Goal: Task Accomplishment & Management: Manage account settings

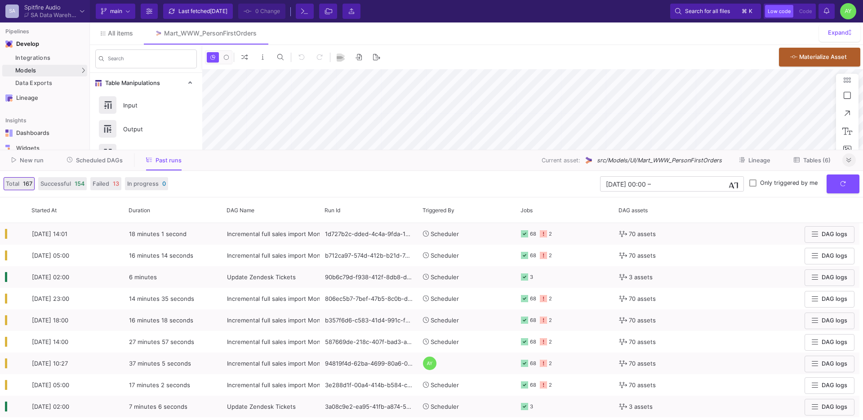
click at [842, 158] on button at bounding box center [848, 159] width 13 height 13
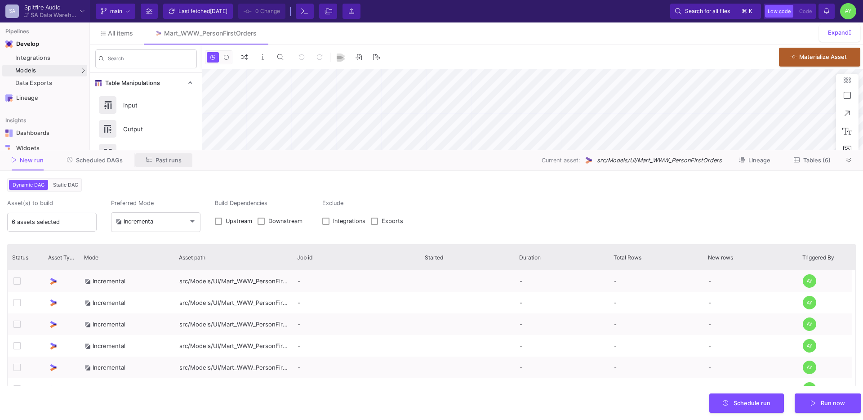
click at [171, 158] on span "Past runs" at bounding box center [168, 160] width 26 height 7
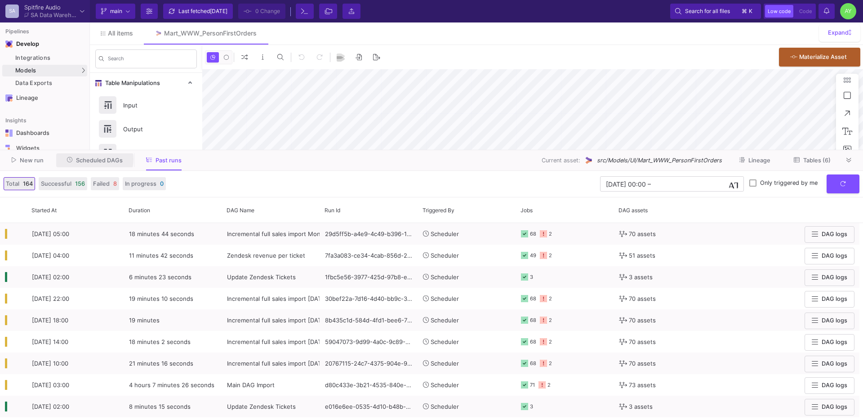
click at [91, 159] on span "Scheduled DAGs" at bounding box center [99, 160] width 47 height 7
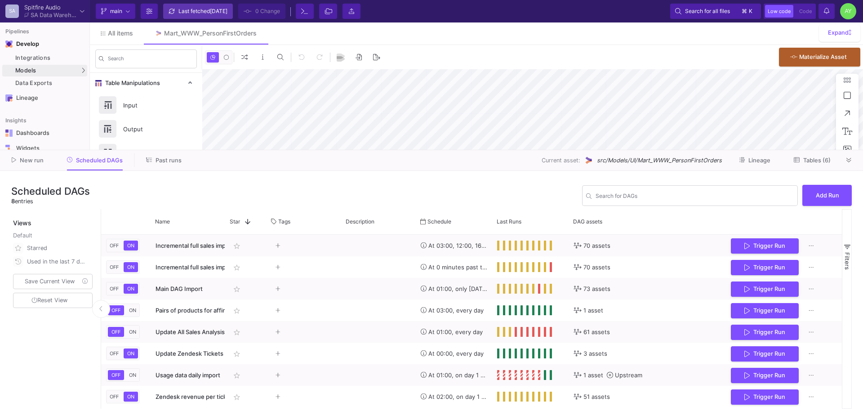
click at [182, 9] on div "Last fetched [DATE]" at bounding box center [202, 10] width 49 height 13
click at [182, 9] on y42-git-sync-button "Last fetched [DATE]" at bounding box center [197, 11] width 75 height 15
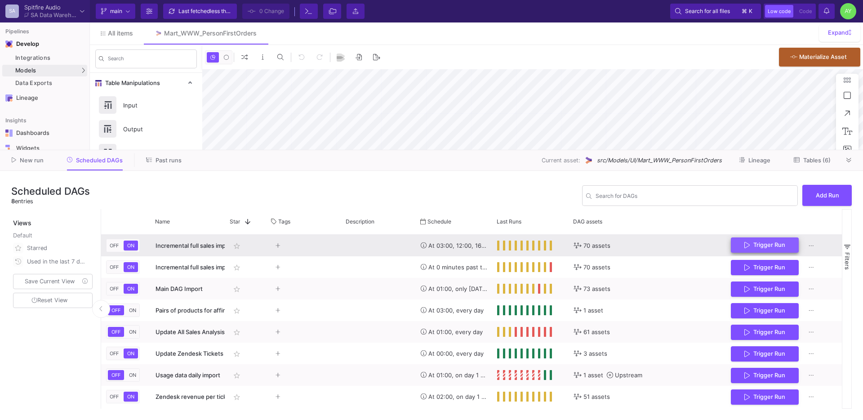
click at [765, 251] on button "Trigger Run" at bounding box center [765, 245] width 68 height 16
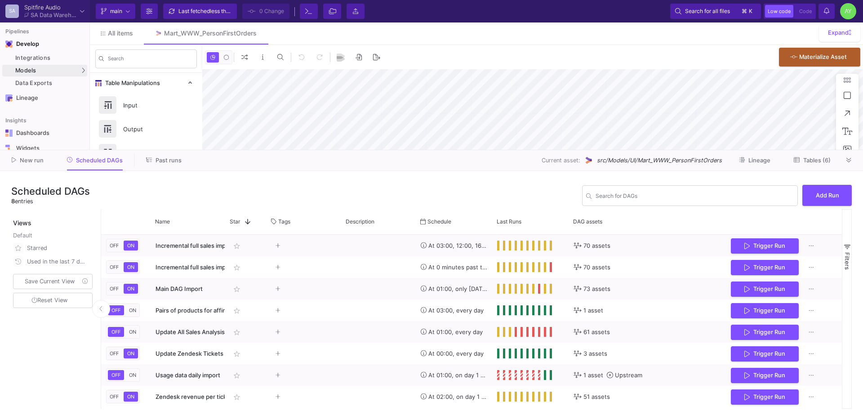
click at [147, 155] on button "Past runs" at bounding box center [163, 160] width 57 height 14
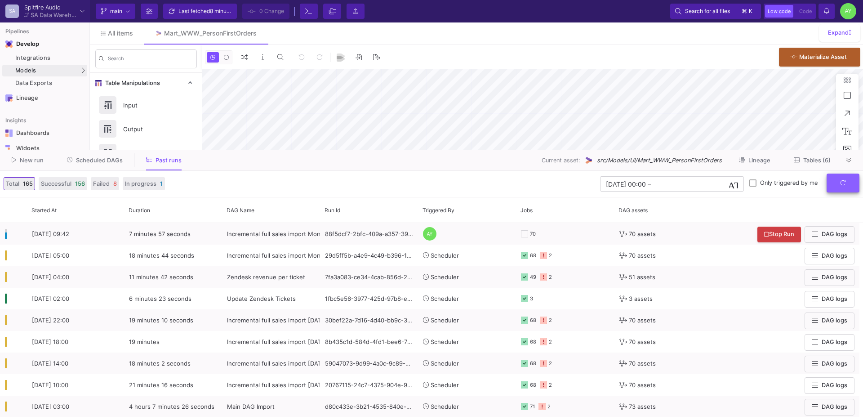
click at [848, 188] on button "submit" at bounding box center [842, 182] width 33 height 19
click at [97, 161] on span "Scheduled DAGs" at bounding box center [99, 160] width 47 height 7
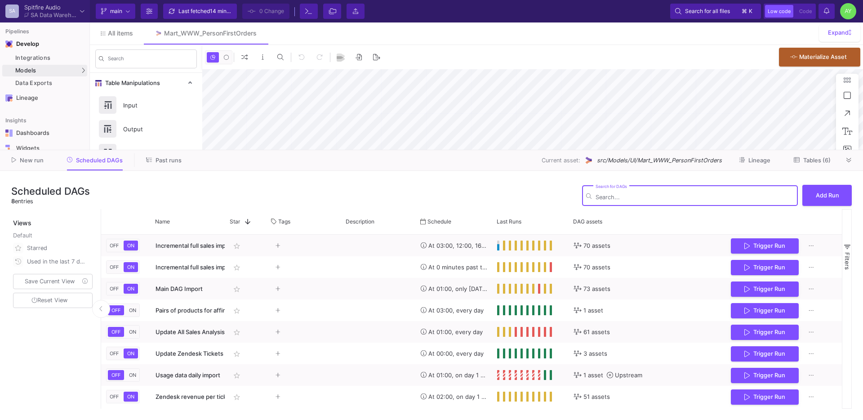
click at [153, 164] on button "Past runs" at bounding box center [163, 160] width 57 height 14
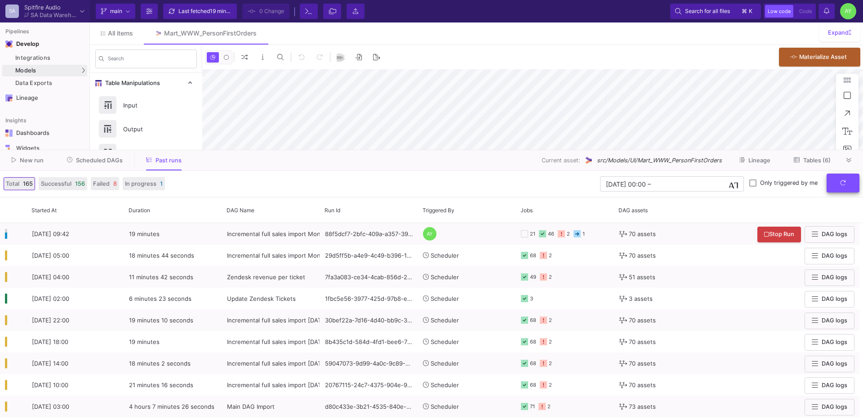
click at [844, 181] on icon "submit" at bounding box center [843, 183] width 6 height 6
click at [843, 185] on icon "submit" at bounding box center [842, 182] width 5 height 5
click at [838, 182] on button "submit" at bounding box center [842, 182] width 33 height 19
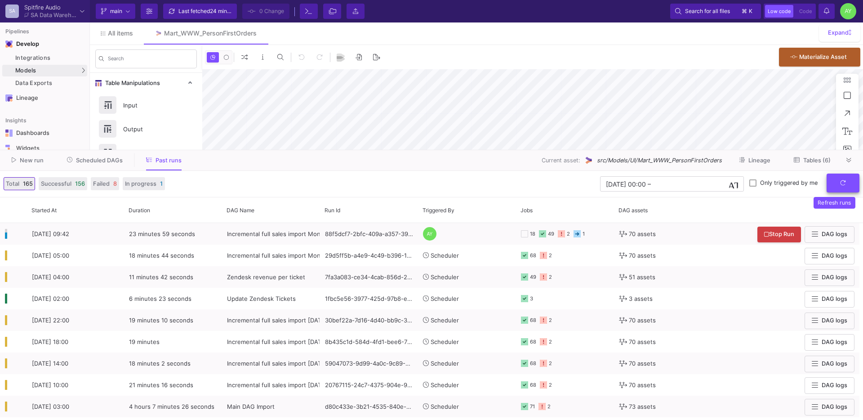
click at [838, 182] on button "submit" at bounding box center [842, 182] width 33 height 19
click at [838, 181] on button "submit" at bounding box center [842, 182] width 33 height 19
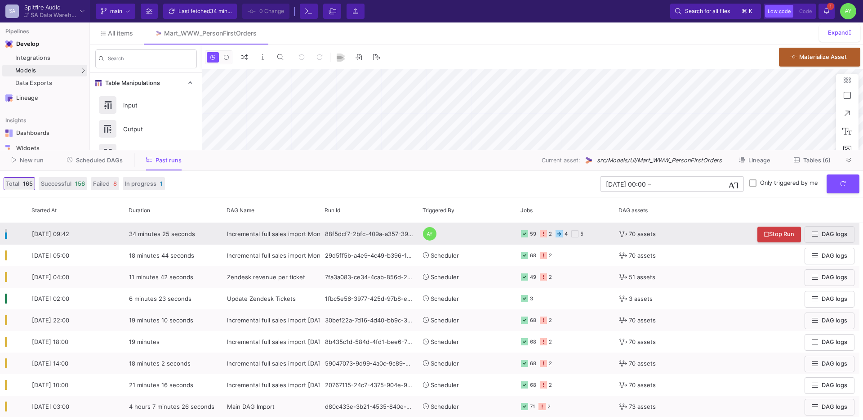
type input "-50"
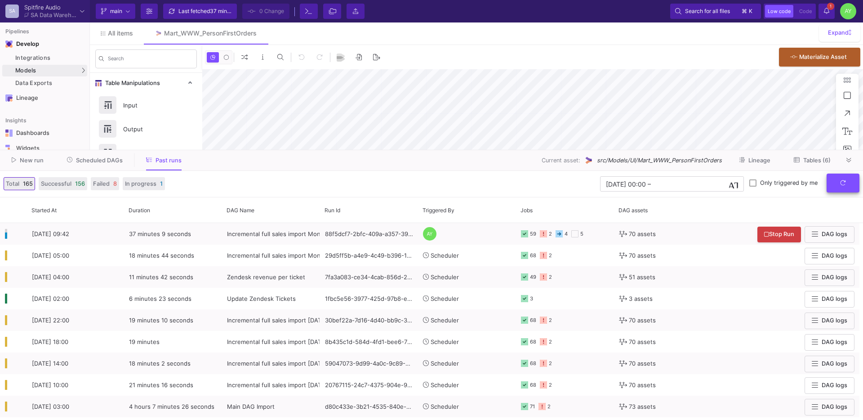
click at [845, 181] on icon "submit" at bounding box center [843, 183] width 6 height 6
click at [845, 188] on button "submit" at bounding box center [842, 182] width 33 height 19
click at [73, 162] on span "Scheduled DAGs" at bounding box center [95, 159] width 56 height 7
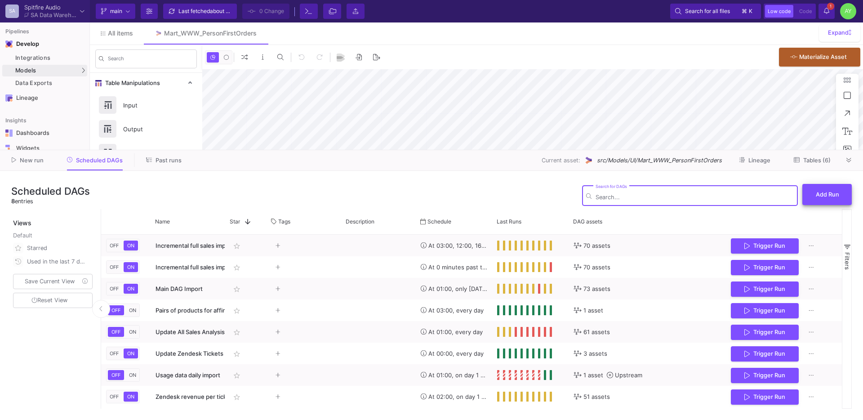
click at [831, 202] on button "Add Run" at bounding box center [826, 194] width 49 height 21
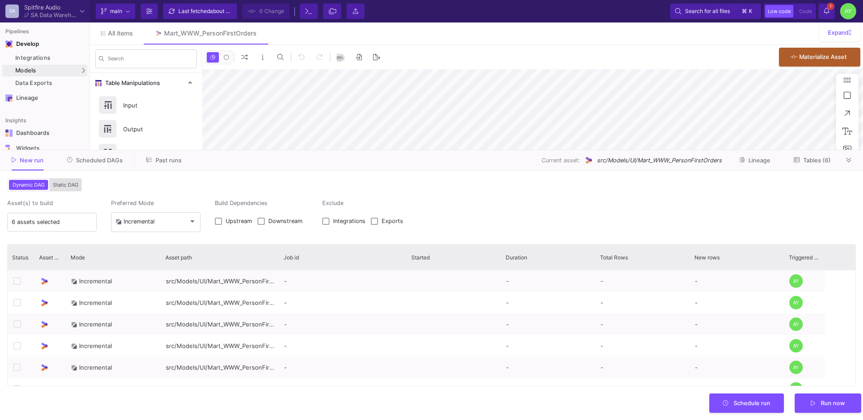
click at [56, 186] on span "Static DAG" at bounding box center [65, 185] width 29 height 6
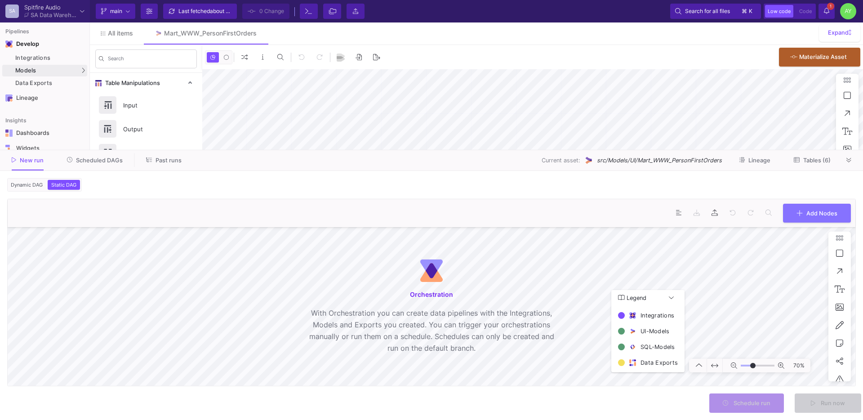
click at [30, 187] on span "Dynamic DAG" at bounding box center [27, 185] width 36 height 6
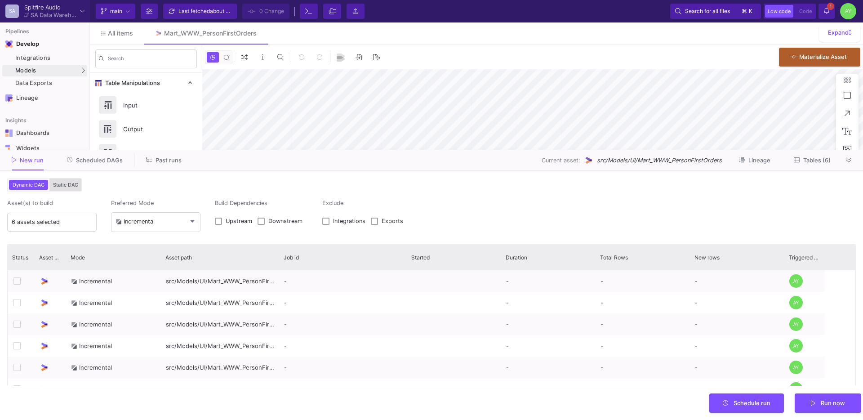
click at [58, 186] on span "Static DAG" at bounding box center [65, 185] width 29 height 6
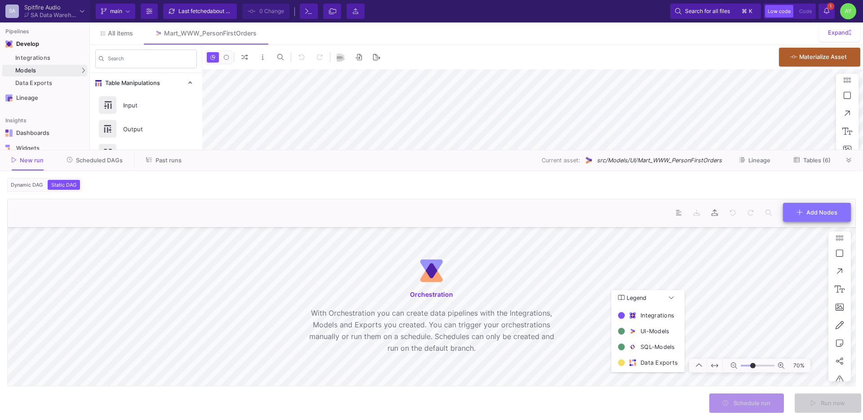
click at [833, 204] on button "Add Nodes" at bounding box center [817, 212] width 68 height 19
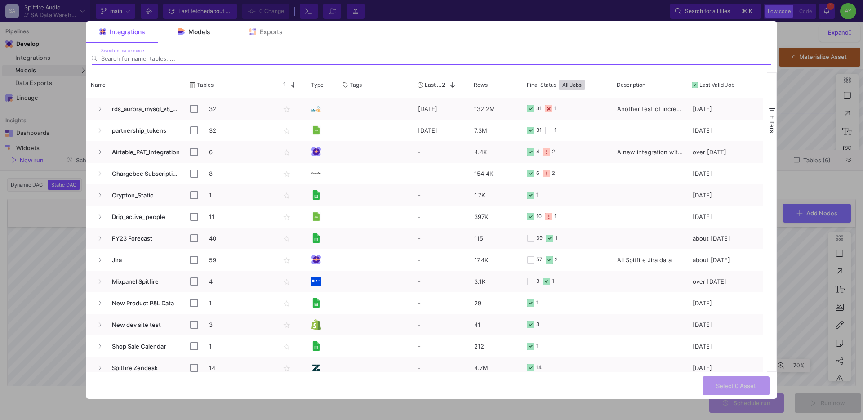
click at [197, 33] on span "Models" at bounding box center [199, 31] width 22 height 7
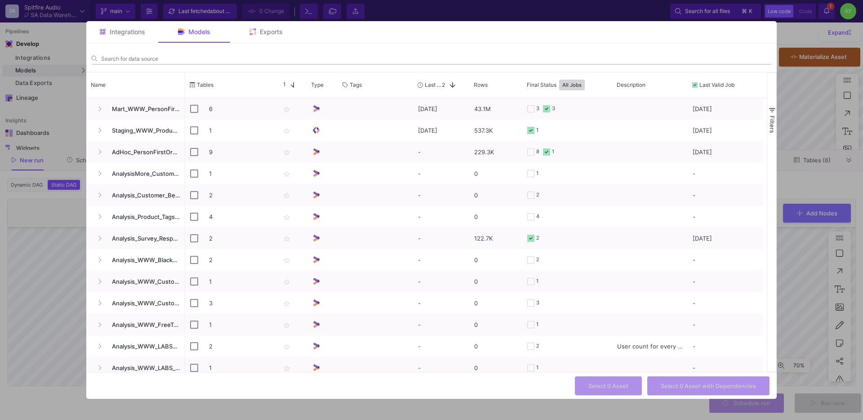
click at [144, 58] on input "Search for data source" at bounding box center [436, 58] width 670 height 7
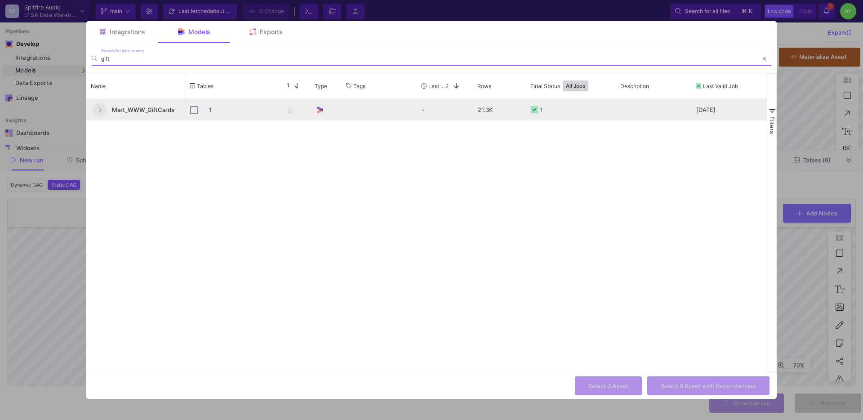
type input "gift"
click at [95, 110] on button "Press SPACE to select this row." at bounding box center [99, 109] width 13 height 13
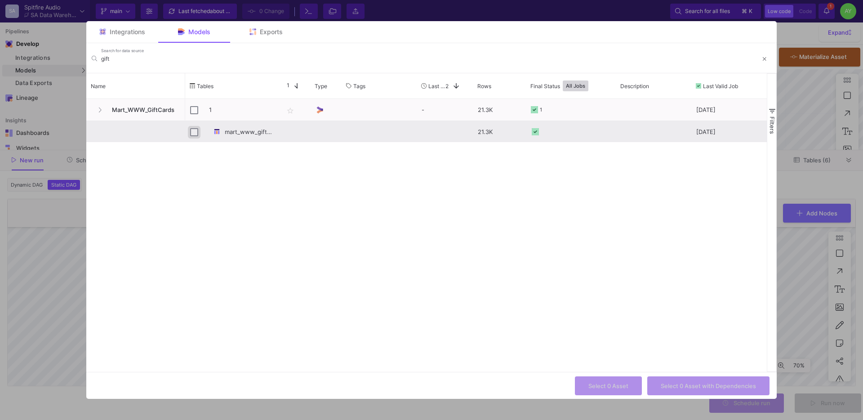
click at [190, 135] on input "Press Space to toggle row selection (unchecked)" at bounding box center [194, 132] width 8 height 8
checkbox input "true"
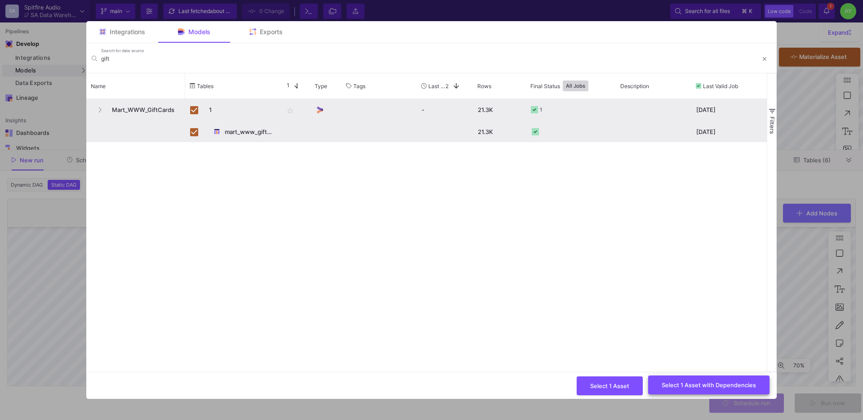
click at [691, 388] on button "Select 1 Asset with Dependencies" at bounding box center [708, 384] width 121 height 19
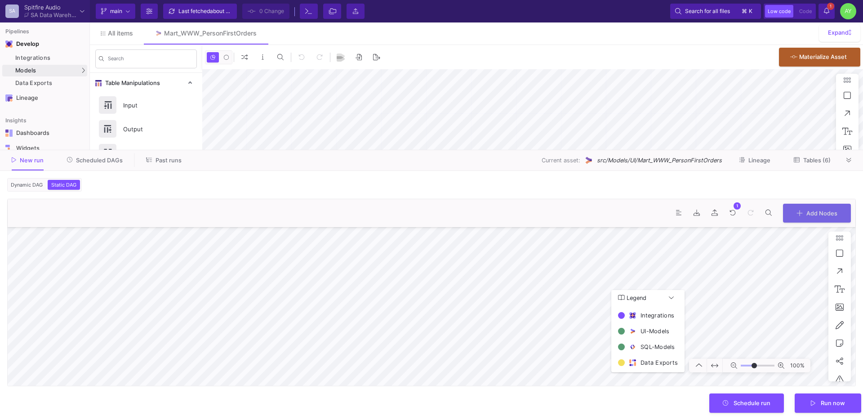
type input "-4"
click at [847, 160] on icon at bounding box center [848, 160] width 5 height 4
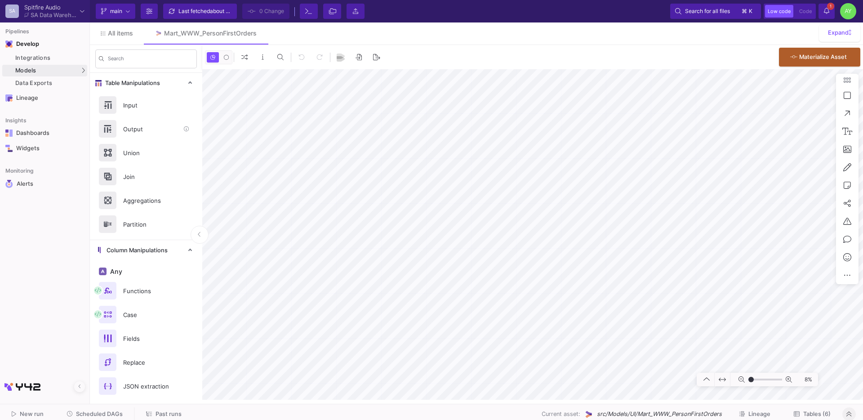
click at [128, 127] on div "Output" at bounding box center [149, 128] width 62 height 13
click at [122, 130] on div "Output" at bounding box center [149, 128] width 62 height 13
type input "-48"
click at [303, 56] on icon at bounding box center [301, 57] width 6 height 6
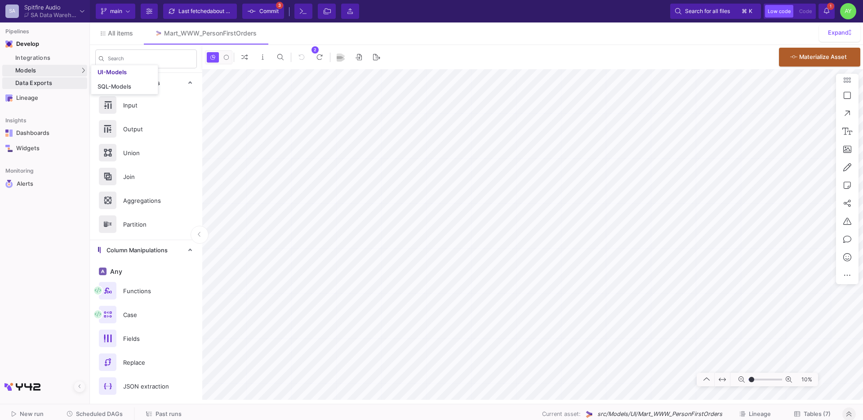
click at [28, 81] on div "Data Exports" at bounding box center [50, 83] width 70 height 7
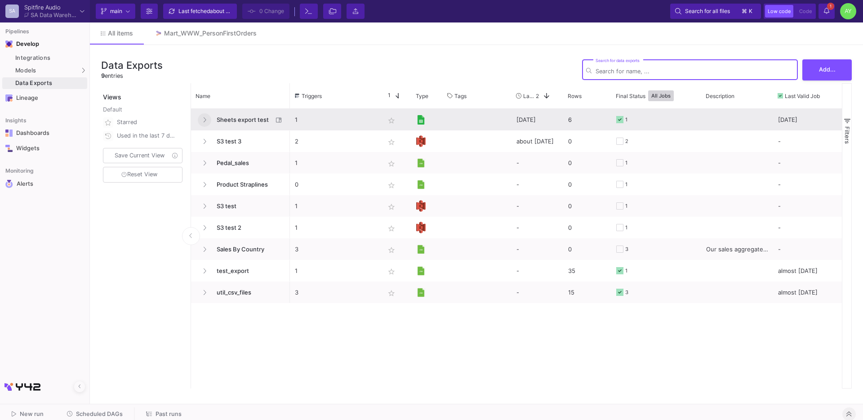
click at [203, 123] on fa-icon "Press SPACE to select this row." at bounding box center [205, 119] width 4 height 7
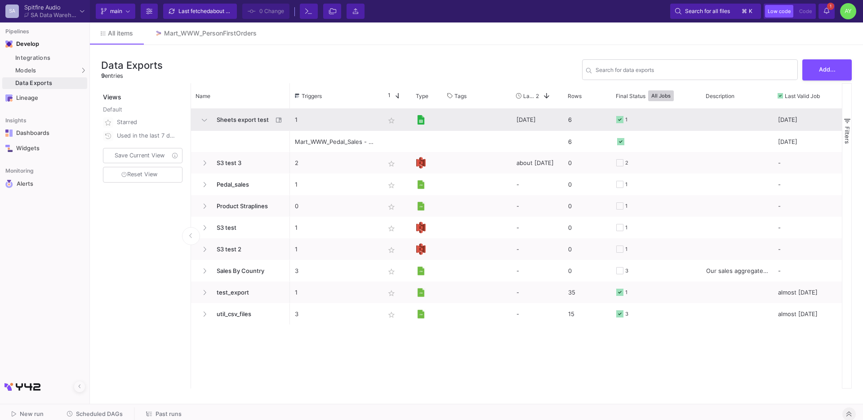
click at [253, 124] on span "Sheets export test" at bounding box center [242, 119] width 62 height 21
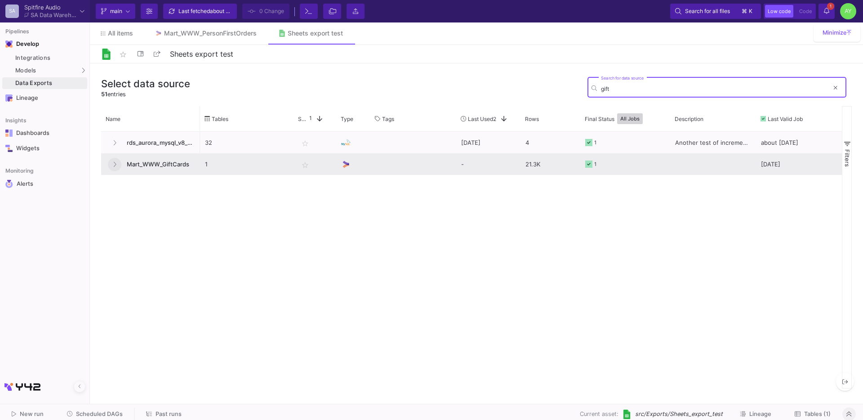
type input "gift"
click at [115, 169] on button at bounding box center [114, 164] width 13 height 13
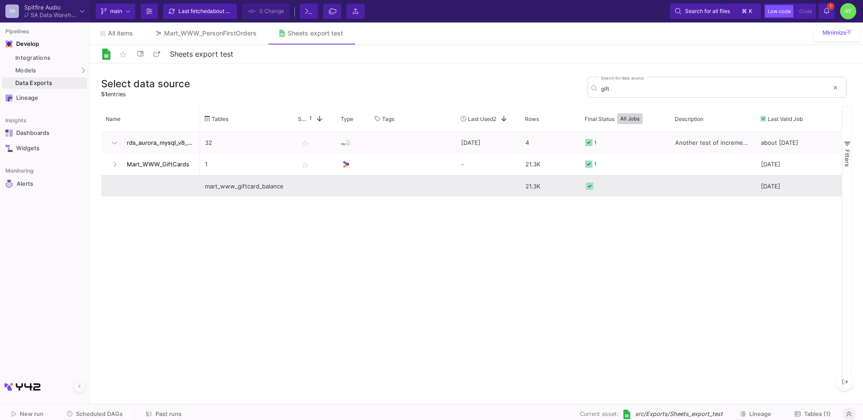
click at [227, 187] on div "mart_www_giftcard_balance" at bounding box center [247, 186] width 84 height 21
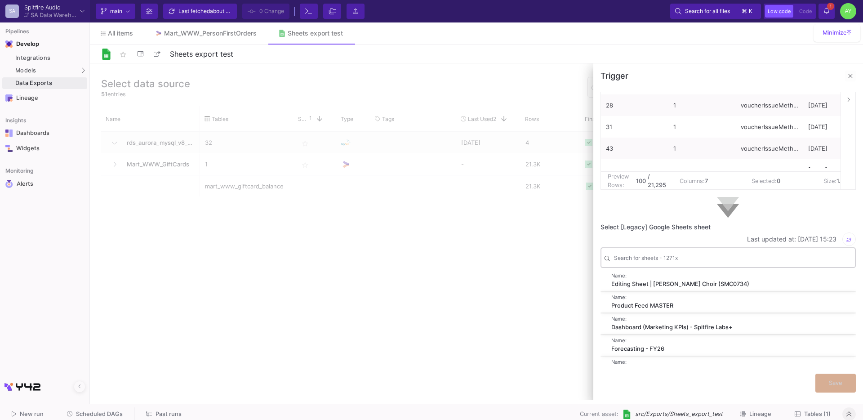
click at [693, 255] on div "Search for sheets - 1271x" at bounding box center [733, 257] width 238 height 22
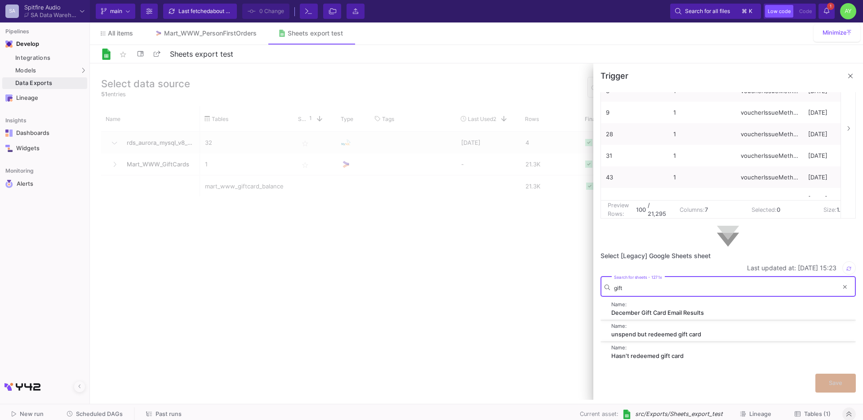
scroll to position [102, 0]
type input "gift card"
click at [846, 265] on span "button" at bounding box center [848, 268] width 5 height 7
click at [622, 308] on div "Monthly Gift Card Recon" at bounding box center [724, 312] width 227 height 9
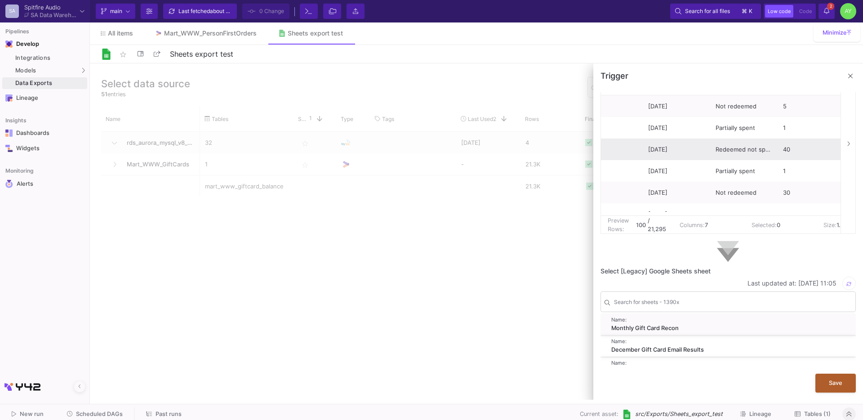
scroll to position [122, 0]
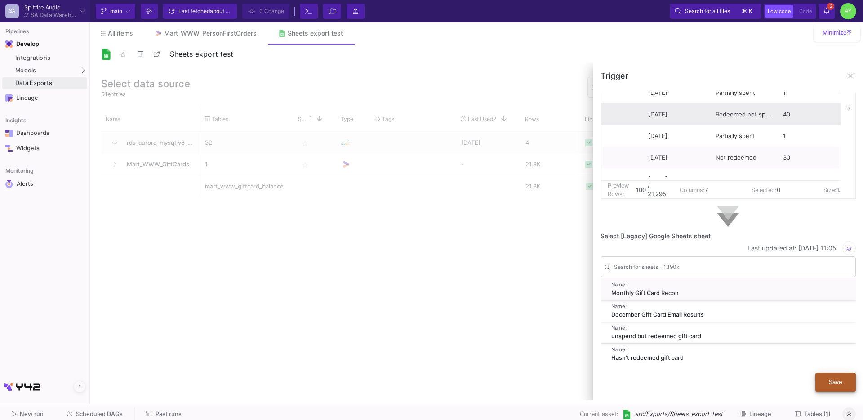
click at [824, 380] on button "Save" at bounding box center [835, 382] width 40 height 19
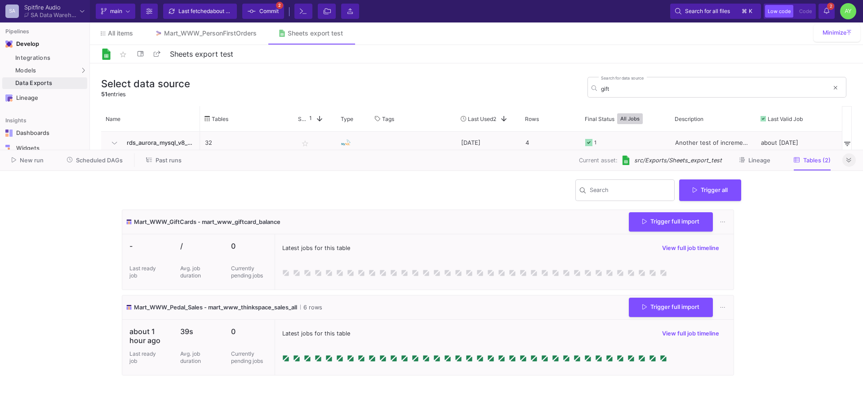
click at [848, 165] on button at bounding box center [848, 159] width 13 height 13
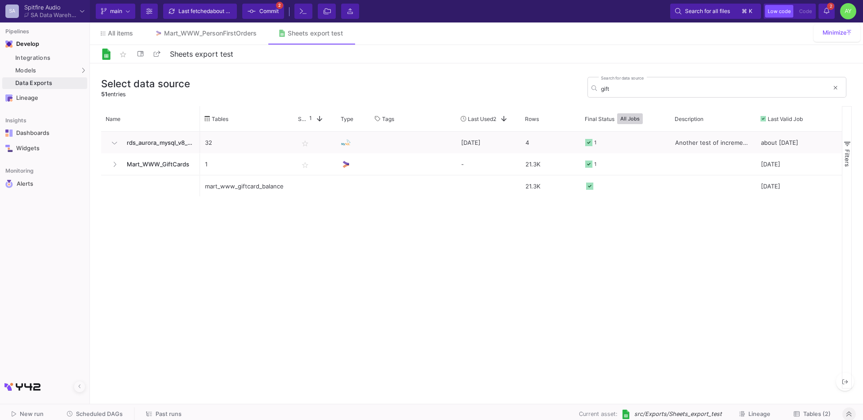
click at [844, 409] on button at bounding box center [848, 413] width 13 height 13
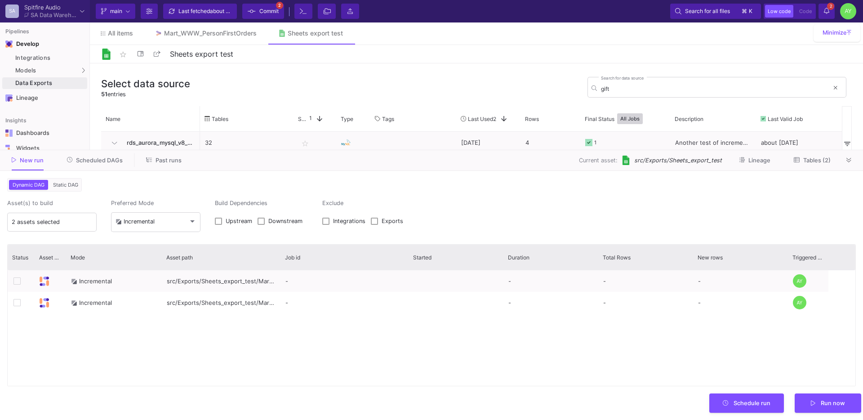
click at [153, 164] on button "Past runs" at bounding box center [163, 160] width 57 height 14
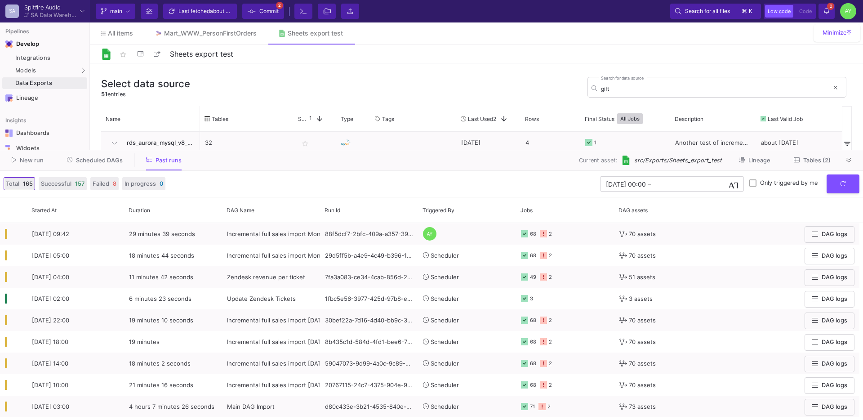
click at [94, 160] on span "Scheduled DAGs" at bounding box center [99, 160] width 47 height 7
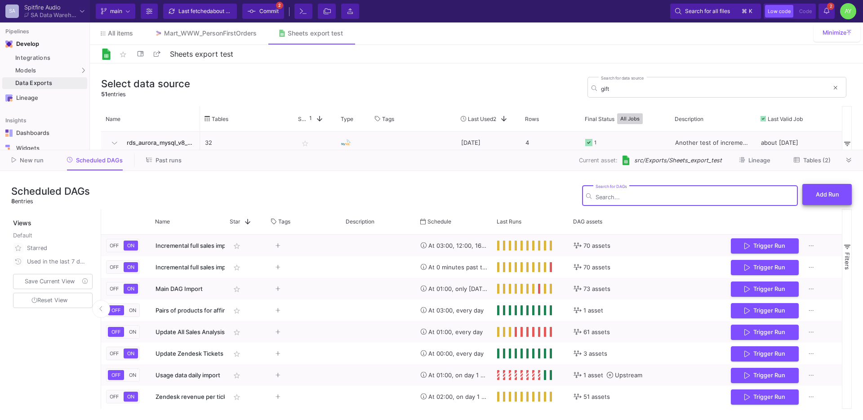
click at [824, 201] on button "Add Run" at bounding box center [826, 194] width 49 height 21
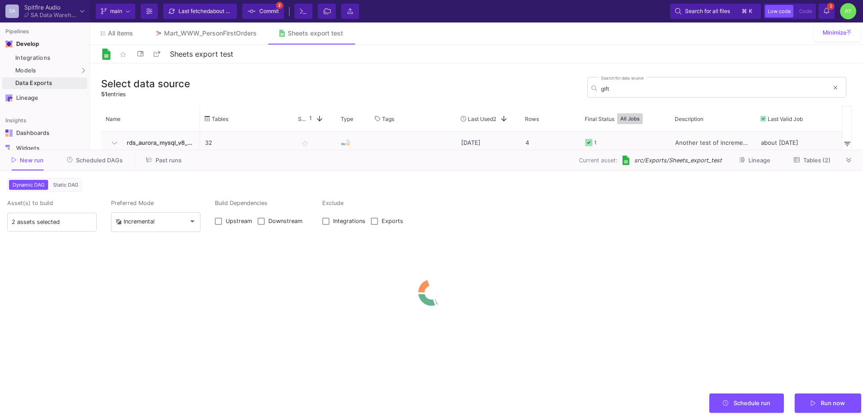
type input "0"
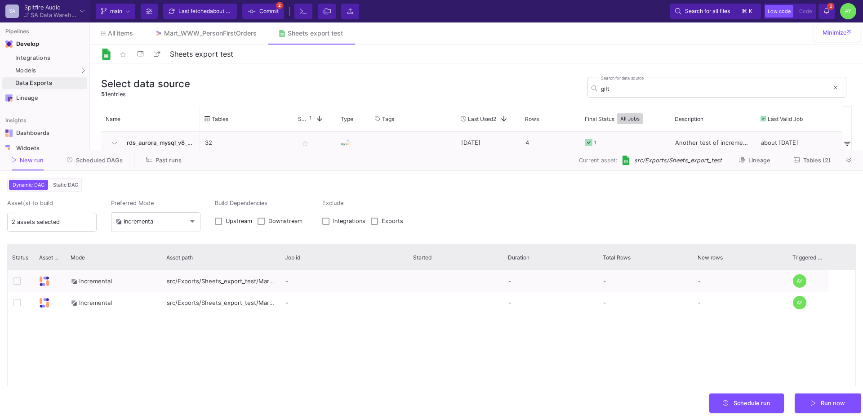
click at [67, 182] on span "Static DAG" at bounding box center [65, 185] width 29 height 6
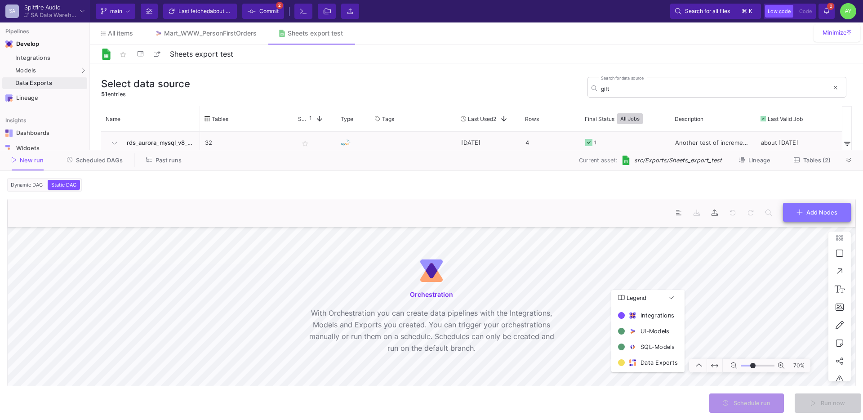
click at [831, 220] on button "Add Nodes" at bounding box center [817, 212] width 68 height 19
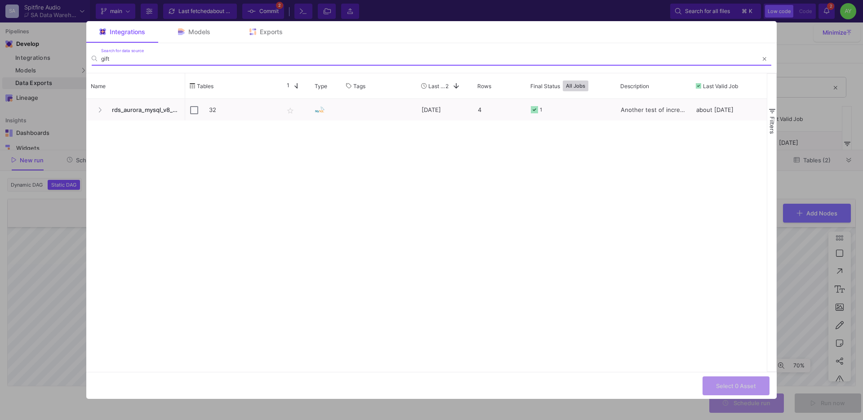
type input "gift"
click at [268, 31] on span "Exports" at bounding box center [271, 31] width 23 height 7
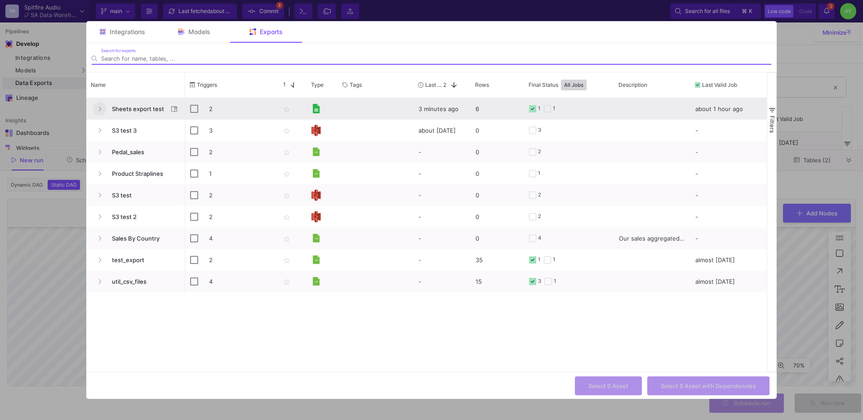
click at [104, 110] on button "Press SPACE to select this row." at bounding box center [99, 108] width 13 height 13
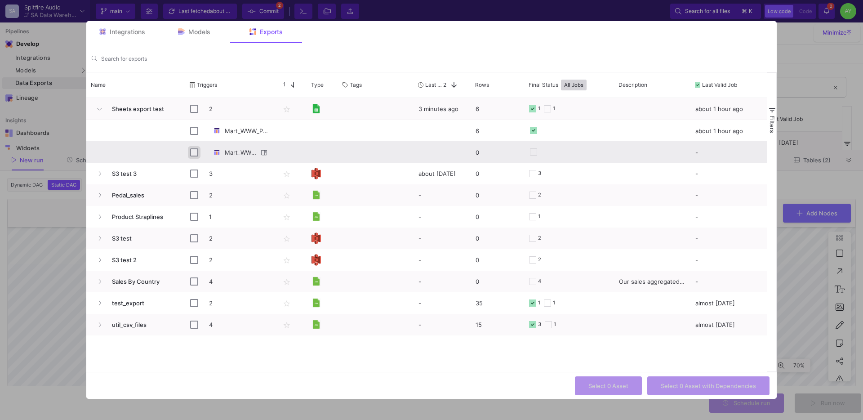
click at [196, 154] on input "Press Space to toggle row selection (unchecked)" at bounding box center [194, 152] width 8 height 8
checkbox input "true"
checkbox input "false"
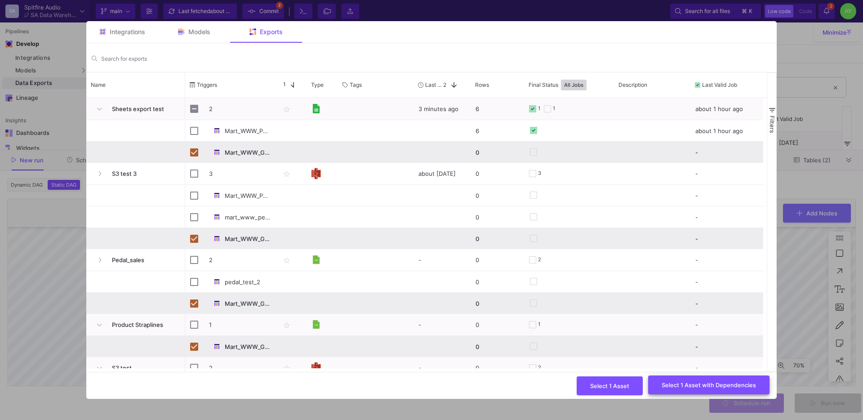
click at [700, 383] on span "Select 1 Asset with Dependencies" at bounding box center [709, 384] width 94 height 7
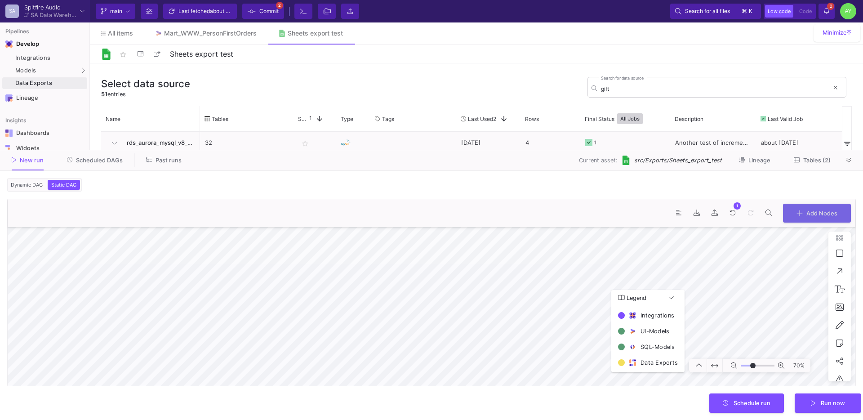
type input "7"
click at [768, 401] on span "Schedule run" at bounding box center [751, 402] width 37 height 7
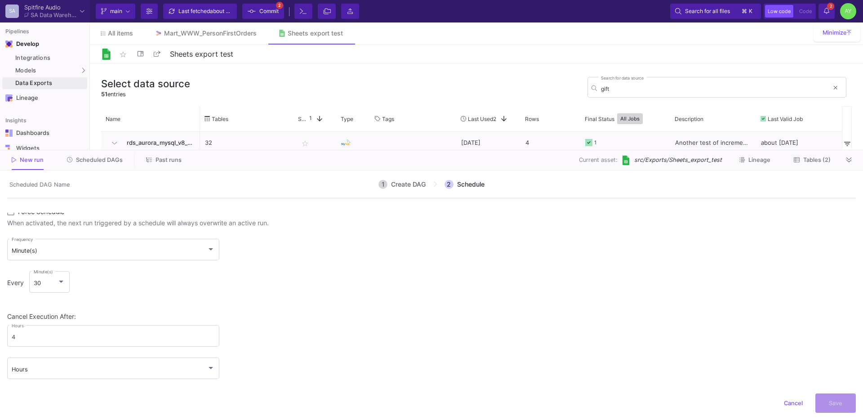
scroll to position [23, 0]
click at [54, 247] on div "Minute(s)" at bounding box center [109, 248] width 195 height 7
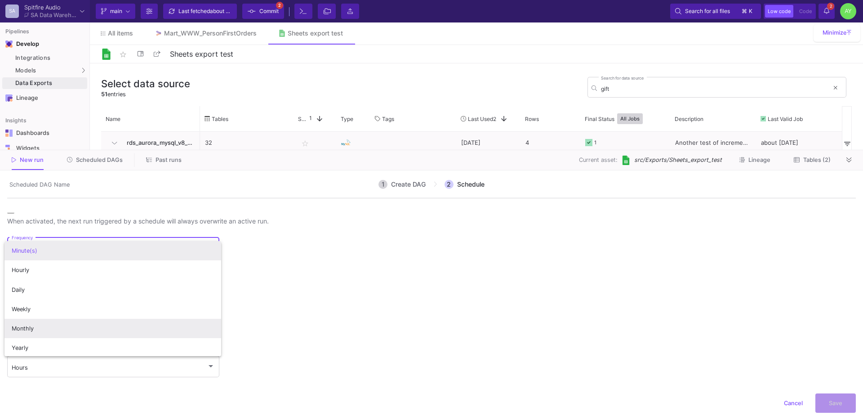
click at [28, 330] on span "Monthly" at bounding box center [113, 328] width 203 height 19
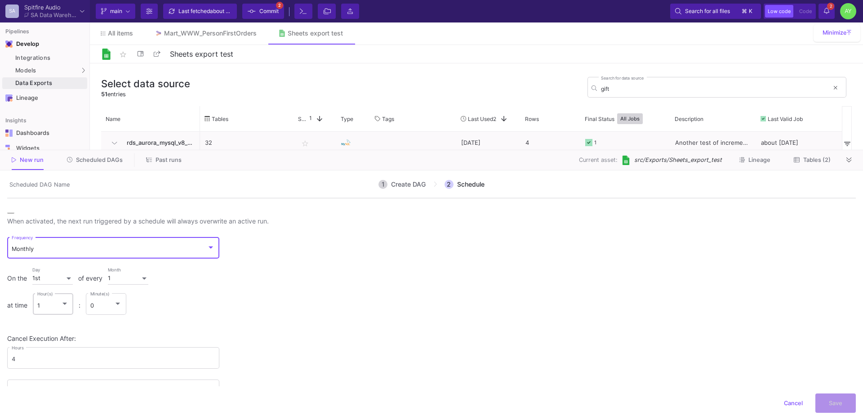
click at [52, 304] on div "1" at bounding box center [49, 305] width 24 height 7
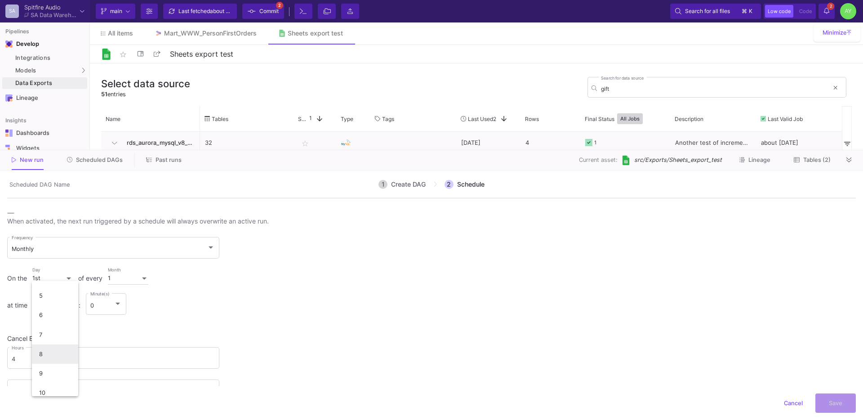
scroll to position [92, 0]
click at [55, 342] on span "7" at bounding box center [55, 334] width 32 height 19
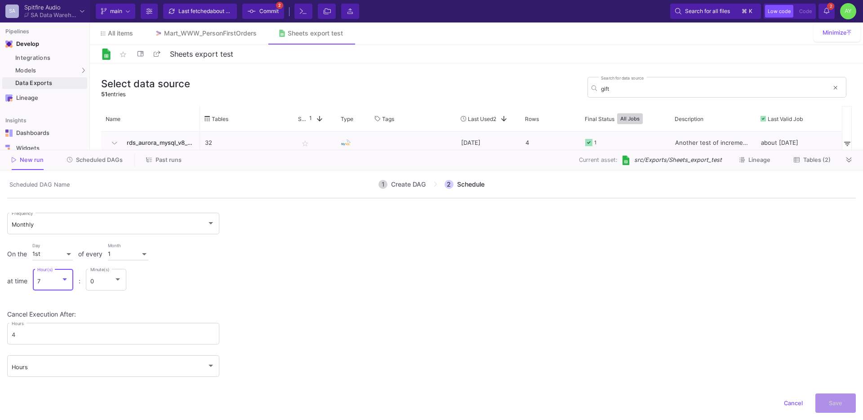
click at [142, 247] on div "1 Month" at bounding box center [128, 252] width 40 height 17
click at [236, 271] on div at bounding box center [431, 210] width 863 height 420
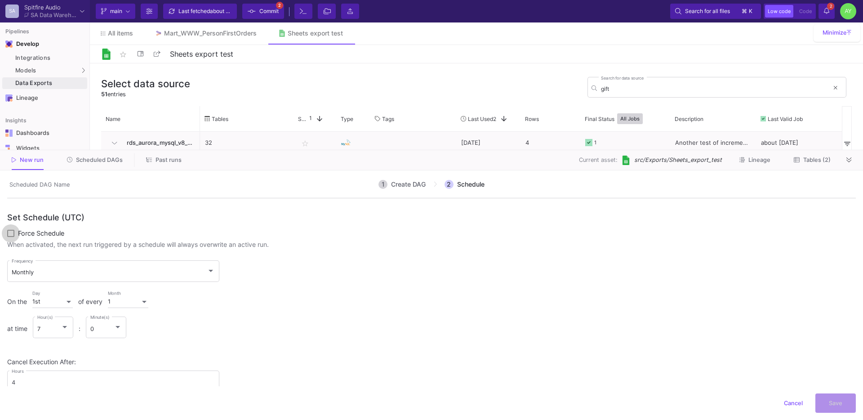
click at [14, 230] on label "Force Schedule" at bounding box center [38, 234] width 62 height 9
click at [11, 237] on input "Force Schedule" at bounding box center [10, 237] width 0 height 0
click at [14, 230] on label "Force Schedule" at bounding box center [38, 234] width 62 height 9
click at [11, 237] on input "Force Schedule" at bounding box center [10, 237] width 0 height 0
checkbox input "false"
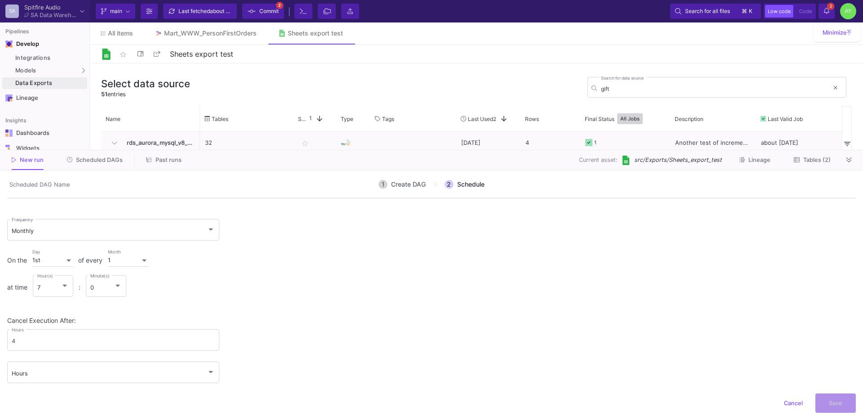
scroll to position [48, 0]
click at [110, 278] on div "0" at bounding box center [102, 281] width 24 height 7
click at [102, 283] on span "0" at bounding box center [108, 282] width 32 height 19
click at [267, 287] on div "On the 1st Day of every 1 Month at time 7 Hour(s) : 0 Minute(s)" at bounding box center [431, 272] width 848 height 56
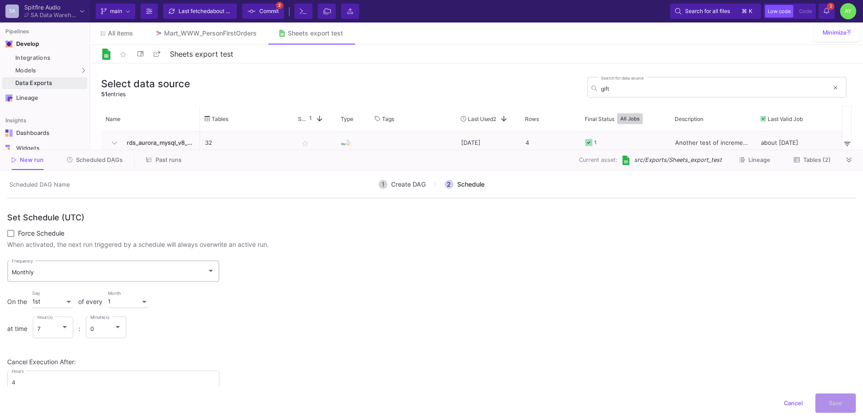
click at [62, 277] on div "Monthly Frequency" at bounding box center [114, 270] width 204 height 23
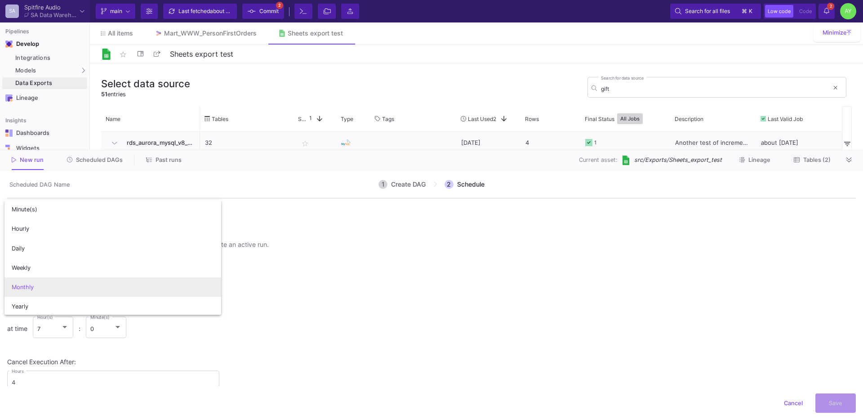
click at [39, 284] on span "Monthly" at bounding box center [113, 286] width 203 height 19
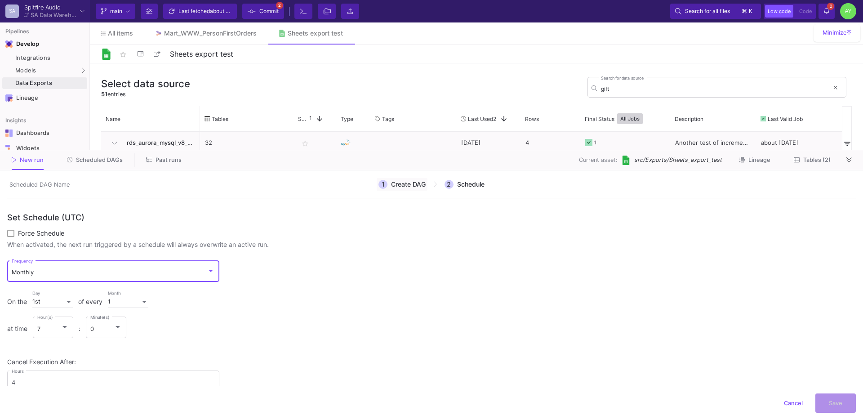
click at [397, 182] on span "Create DAG" at bounding box center [408, 184] width 35 height 7
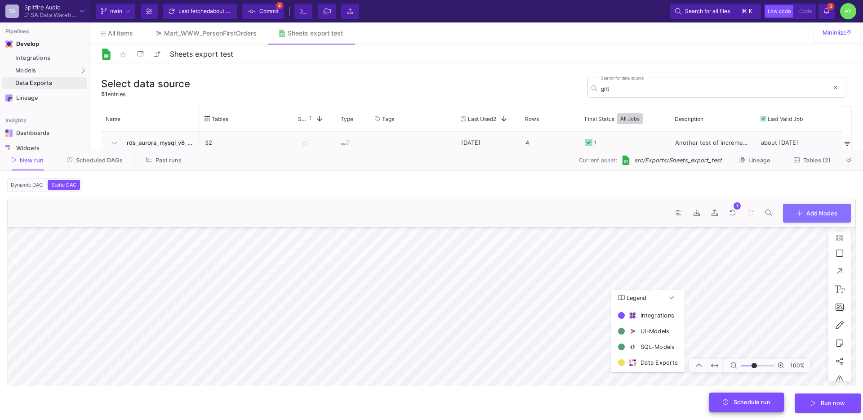
click at [746, 400] on span "Schedule run" at bounding box center [751, 402] width 37 height 7
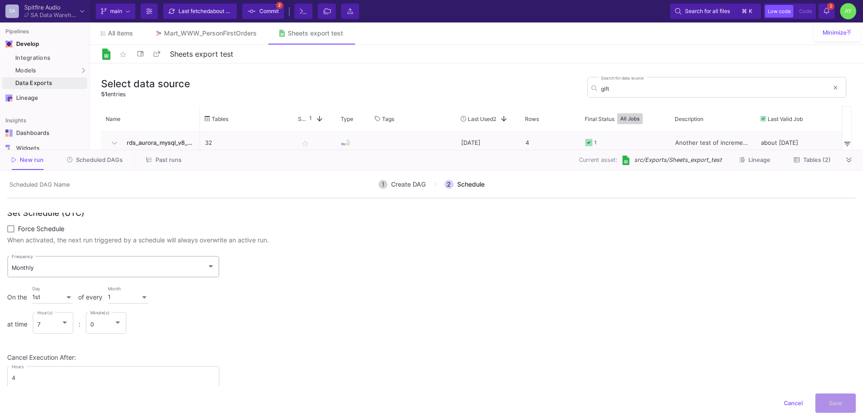
scroll to position [48, 0]
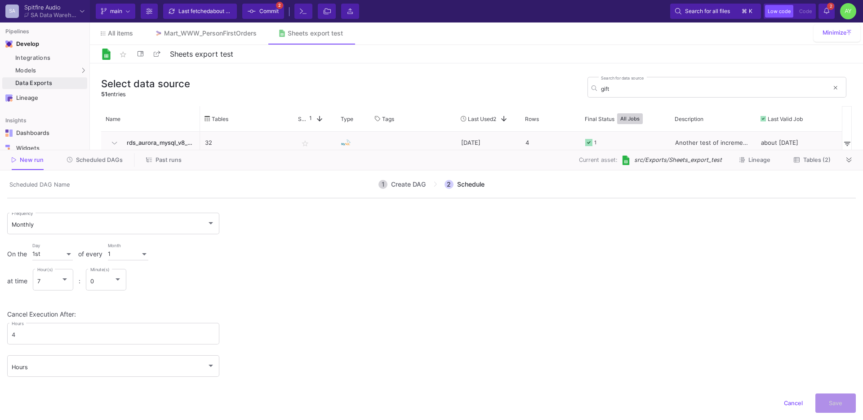
click at [70, 252] on div at bounding box center [69, 253] width 8 height 7
click at [42, 277] on span "2nd" at bounding box center [54, 274] width 40 height 19
click at [63, 255] on div "2nd" at bounding box center [48, 253] width 32 height 7
click at [53, 244] on span "1st" at bounding box center [54, 239] width 40 height 19
click at [840, 408] on div "Cancel Save" at bounding box center [431, 402] width 848 height 19
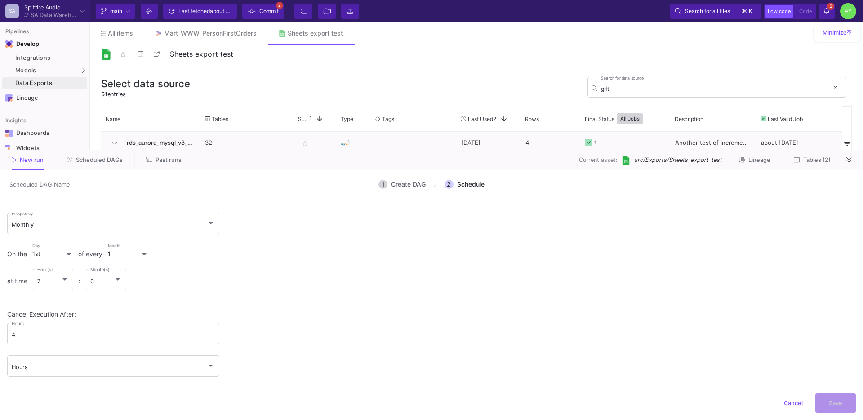
click at [416, 192] on div "1 Create DAG 2 Schedule" at bounding box center [431, 188] width 848 height 21
click at [409, 187] on span "Create DAG" at bounding box center [408, 184] width 35 height 7
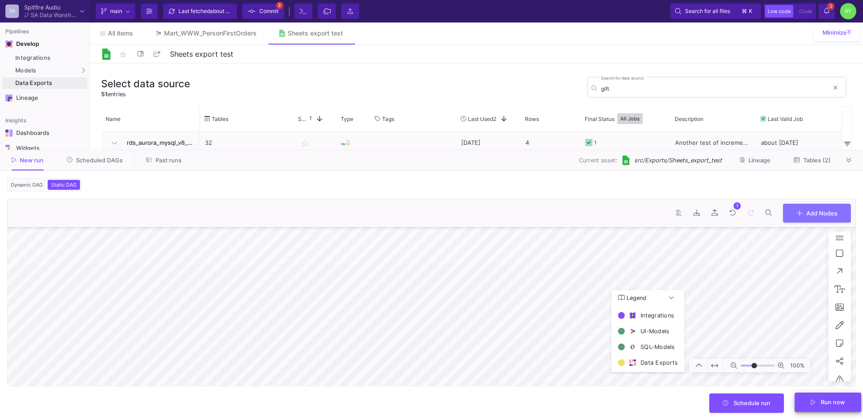
click at [805, 407] on button "Run now" at bounding box center [828, 401] width 67 height 19
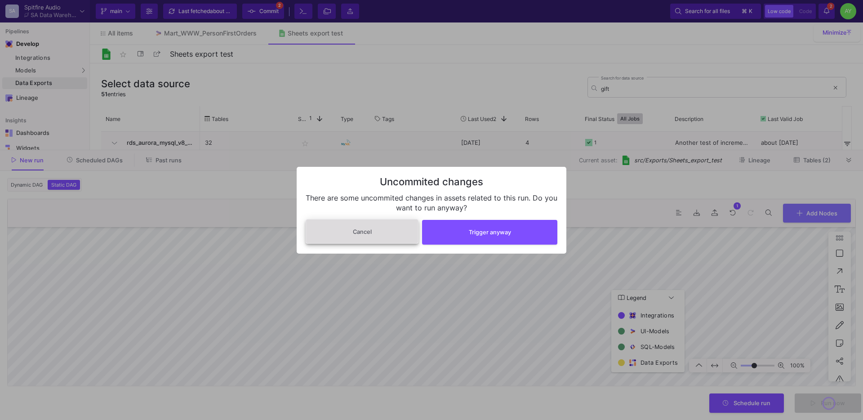
click at [394, 227] on button "Cancel" at bounding box center [362, 231] width 113 height 25
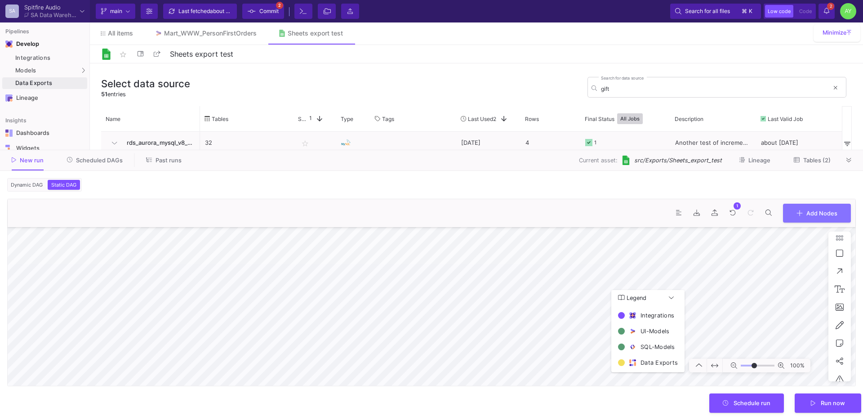
click at [262, 9] on span "Commit" at bounding box center [268, 10] width 19 height 13
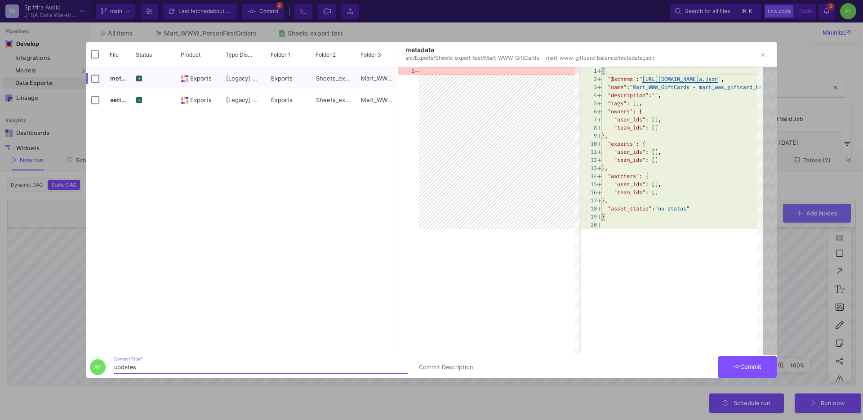
type input "updates"
click at [746, 367] on span "Commit" at bounding box center [747, 366] width 28 height 7
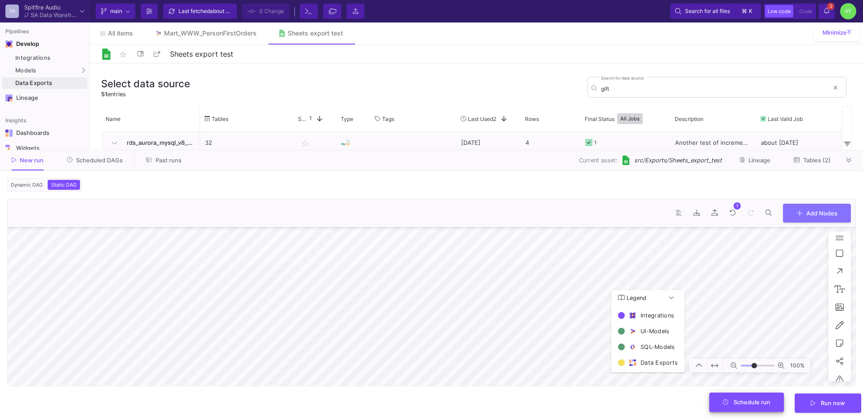
click at [732, 397] on button "Schedule run" at bounding box center [746, 401] width 75 height 19
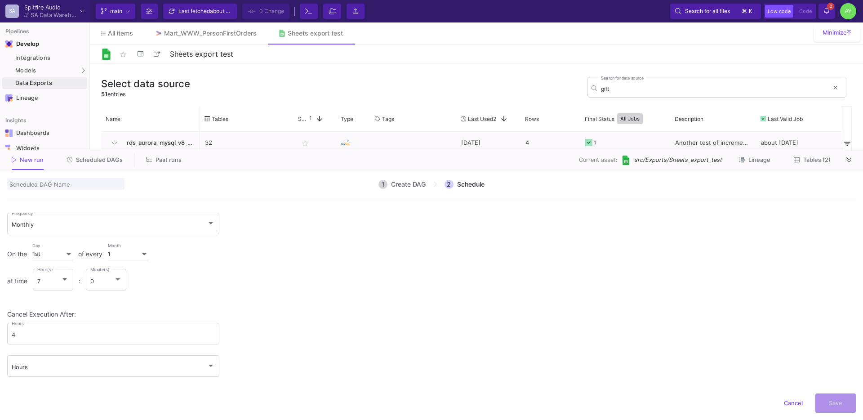
click at [56, 187] on input "scheduledDagName" at bounding box center [65, 184] width 117 height 12
type input "Monthly GiftCard Recon"
click at [311, 301] on form "Set Schedule (UTC) Force Schedule When activated, the next run triggered by a s…" at bounding box center [431, 275] width 848 height 221
click at [839, 408] on button "Save" at bounding box center [835, 401] width 40 height 19
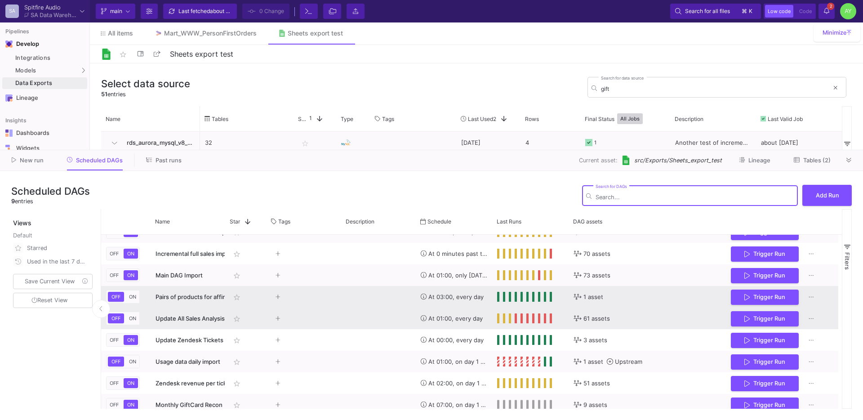
scroll to position [20, 0]
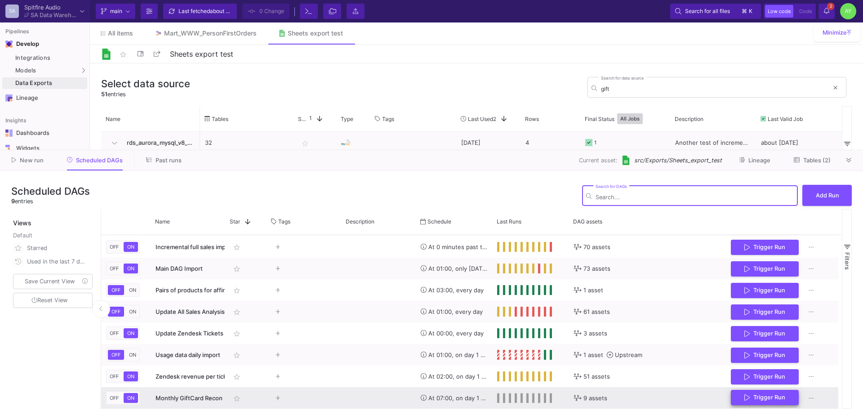
click at [752, 394] on span "Trigger Run" at bounding box center [764, 397] width 41 height 7
click at [385, 401] on div "Press SPACE to select this row." at bounding box center [378, 398] width 75 height 22
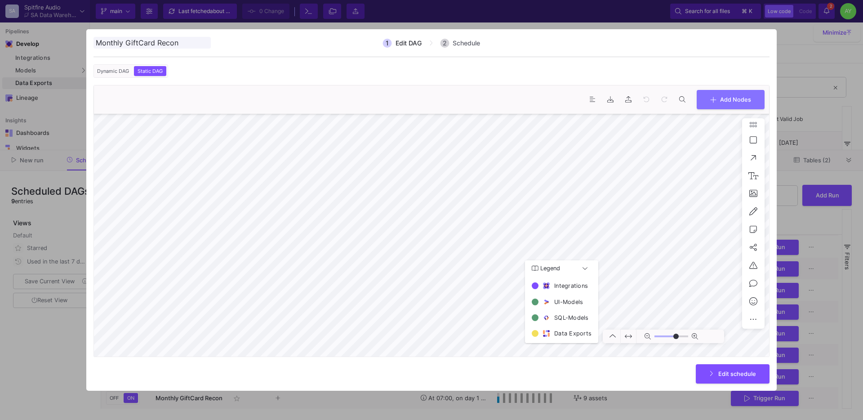
type input "0"
click at [798, 178] on div at bounding box center [431, 210] width 863 height 420
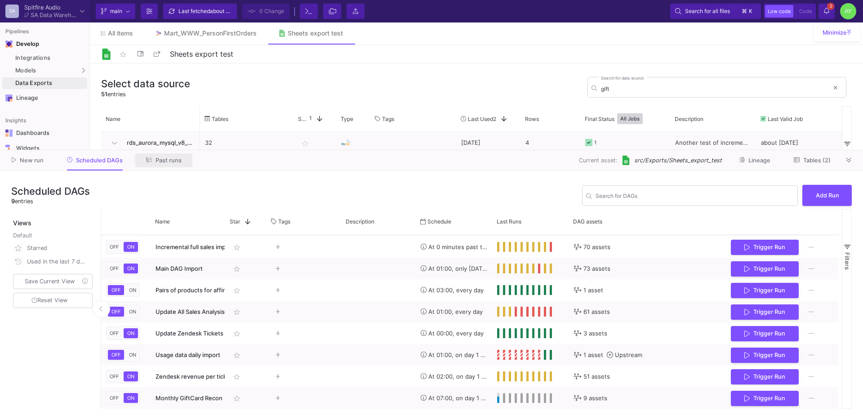
click at [151, 161] on span "Past runs" at bounding box center [164, 159] width 36 height 7
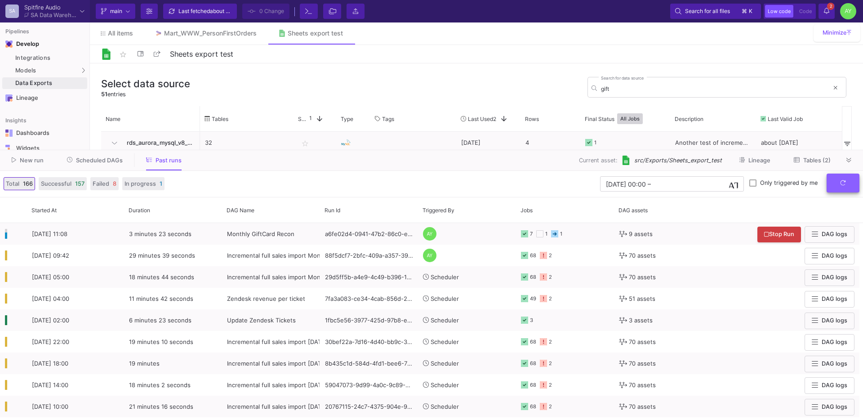
click at [842, 180] on icon "submit" at bounding box center [842, 182] width 5 height 5
click at [98, 164] on button "Scheduled DAGs" at bounding box center [95, 160] width 78 height 14
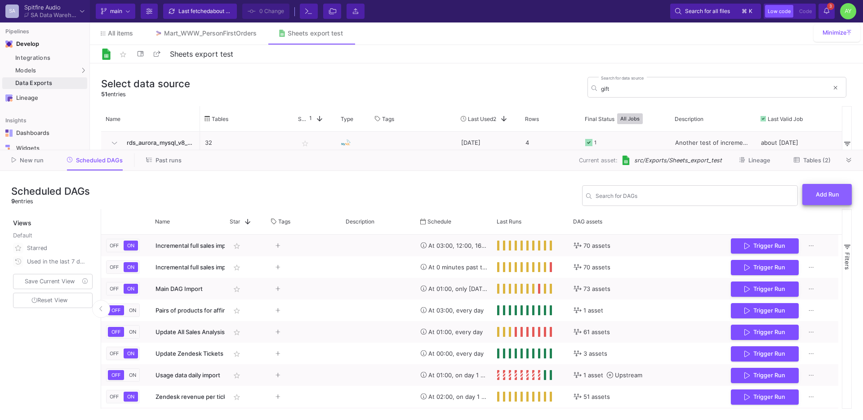
click at [817, 191] on span "Add Run" at bounding box center [827, 194] width 23 height 7
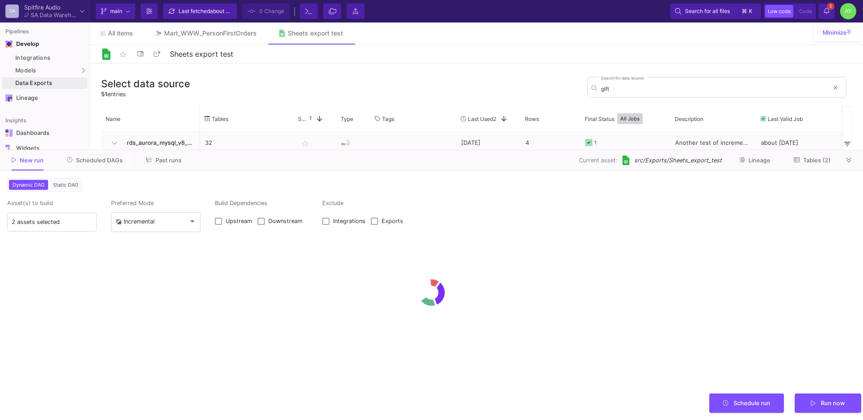
type input "0"
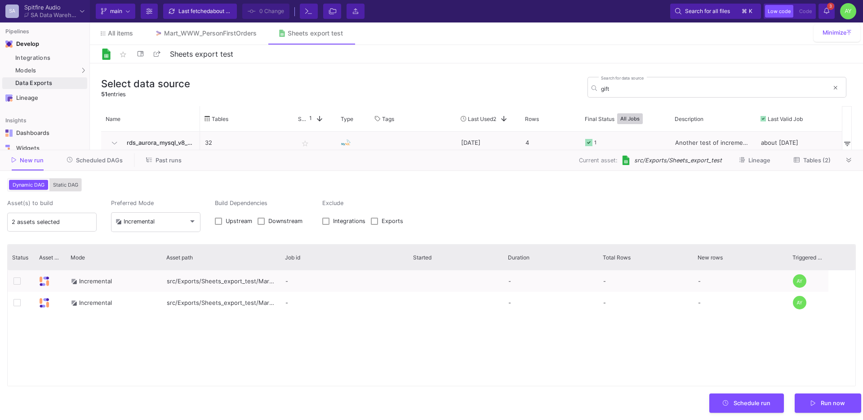
click at [67, 184] on span "Static DAG" at bounding box center [65, 185] width 29 height 6
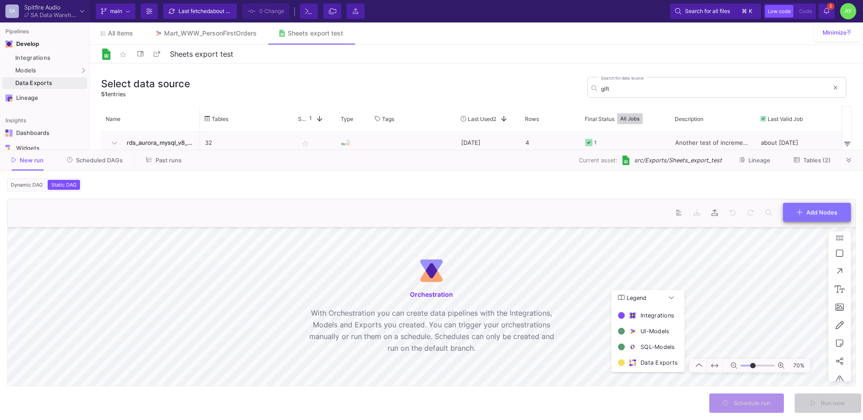
click at [810, 209] on span "Add Nodes" at bounding box center [821, 212] width 31 height 7
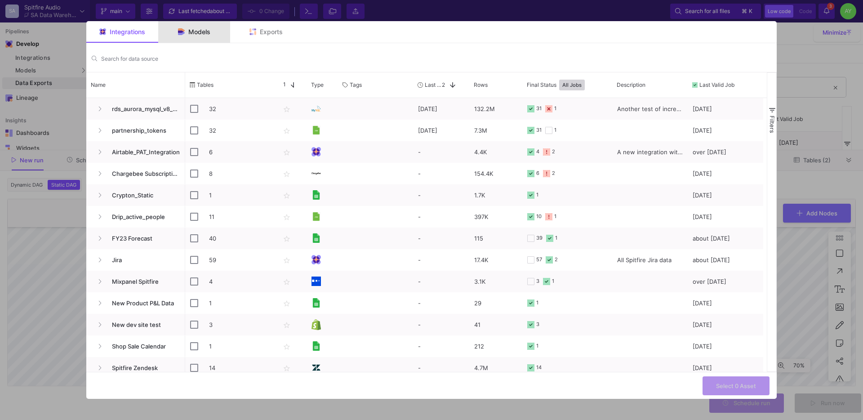
click at [185, 41] on div "Models" at bounding box center [194, 32] width 72 height 22
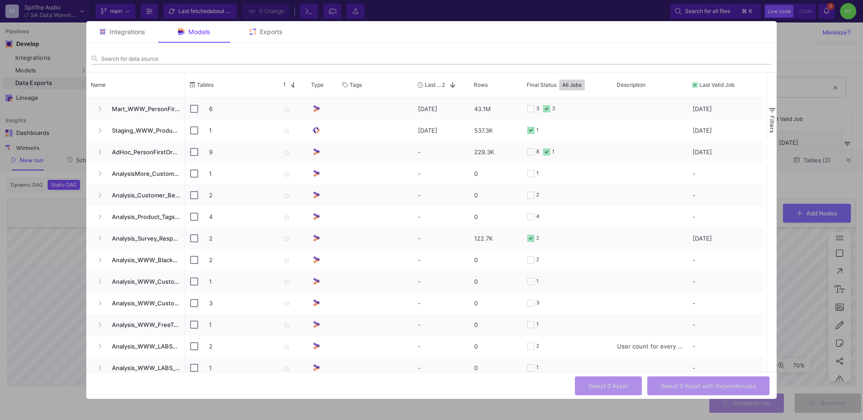
click at [139, 61] on input "Search for data source" at bounding box center [436, 58] width 670 height 7
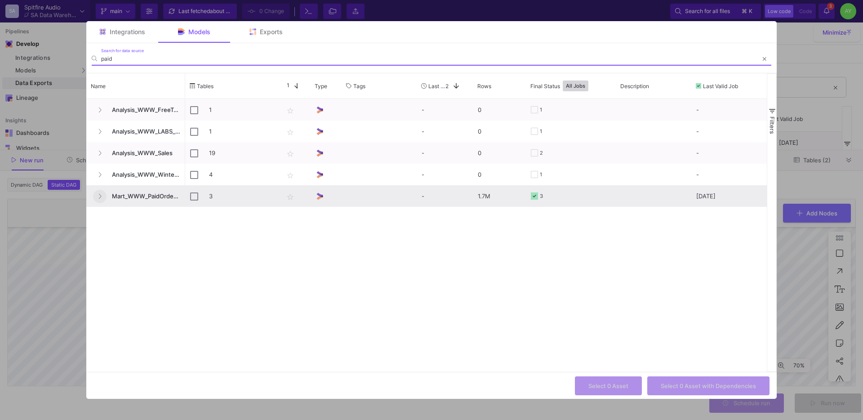
type input "paid"
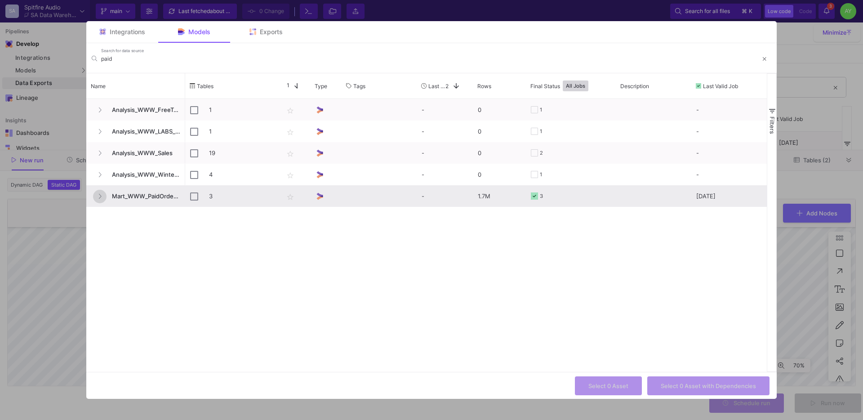
click at [102, 190] on button "Press SPACE to select this row." at bounding box center [99, 196] width 13 height 13
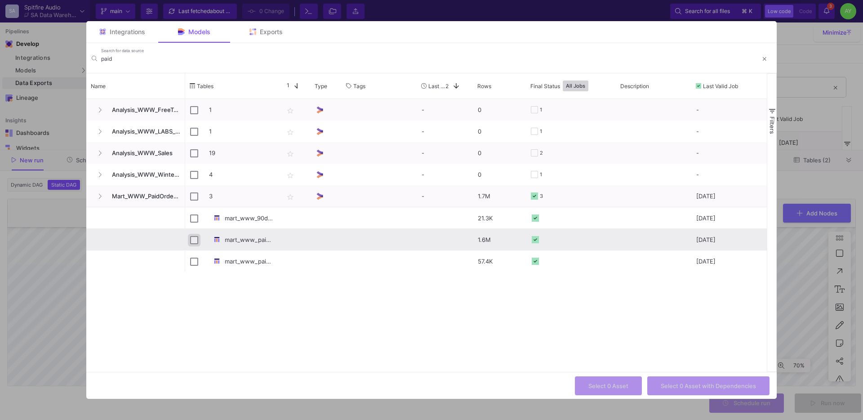
click at [191, 241] on input "Press Space to toggle row selection (unchecked)" at bounding box center [194, 240] width 8 height 8
checkbox input "true"
checkbox input "false"
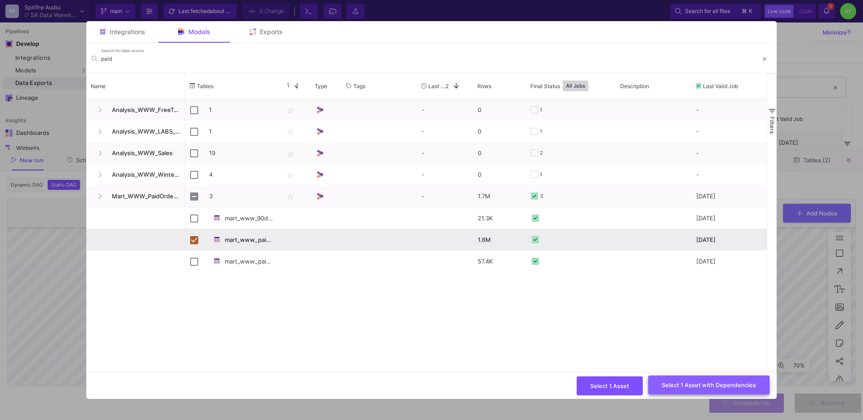
click at [675, 389] on button "Select 1 Asset with Dependencies" at bounding box center [708, 384] width 121 height 19
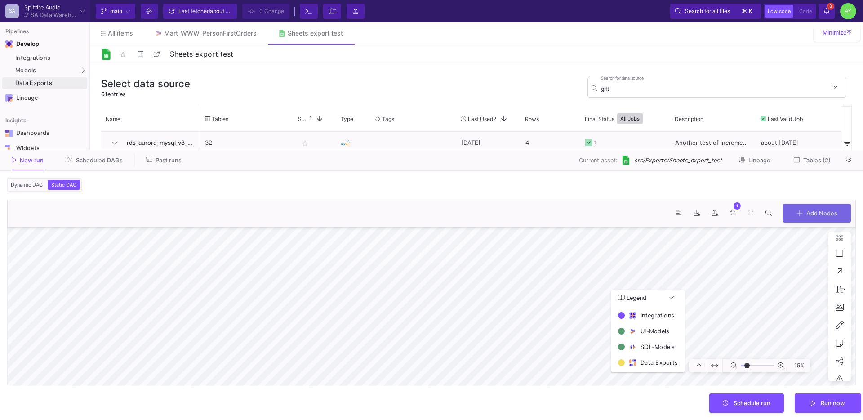
type input "-25"
click at [98, 167] on div "New run Scheduled DAGs Past runs Current asset: src/Exports/Sheets_export_test …" at bounding box center [431, 160] width 863 height 21
click at [98, 163] on span "Scheduled DAGs" at bounding box center [99, 160] width 47 height 7
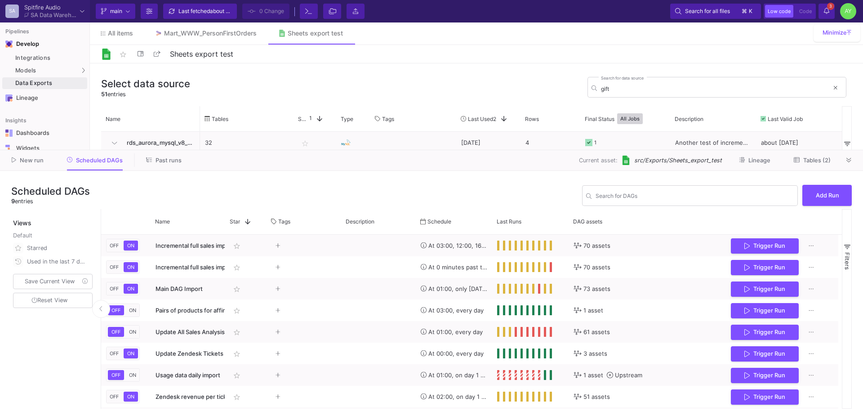
click at [857, 160] on div "New run Scheduled DAGs Past runs Current asset: src/Exports/Sheets_export_test …" at bounding box center [431, 160] width 863 height 21
click at [851, 160] on icon at bounding box center [848, 160] width 5 height 6
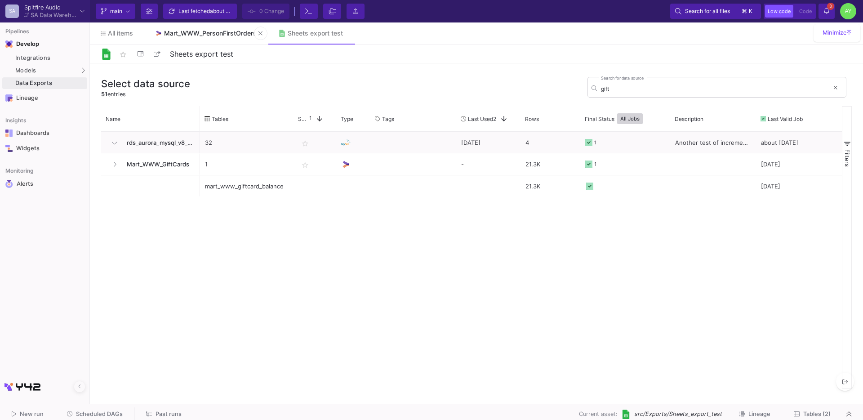
click at [192, 39] on link "Mart_WWW_PersonFirstOrders" at bounding box center [206, 33] width 124 height 22
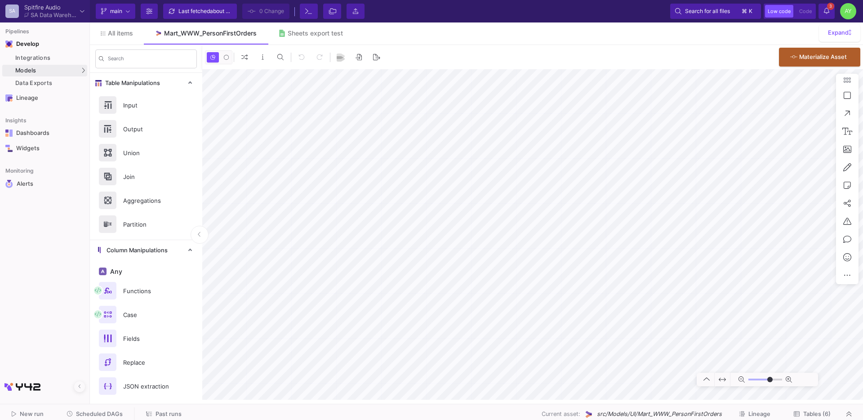
type input "-50"
